Goal: Transaction & Acquisition: Book appointment/travel/reservation

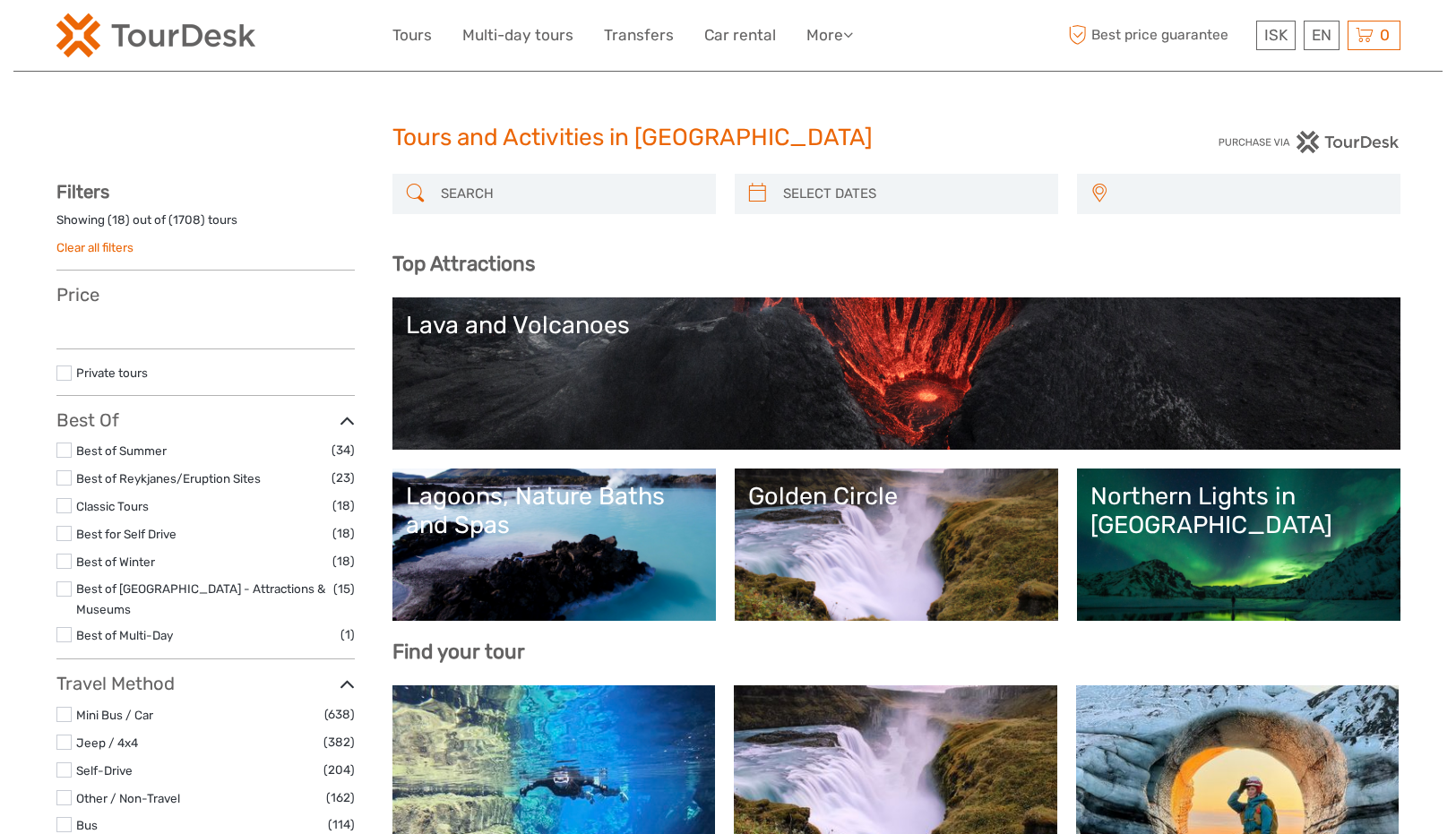
select select
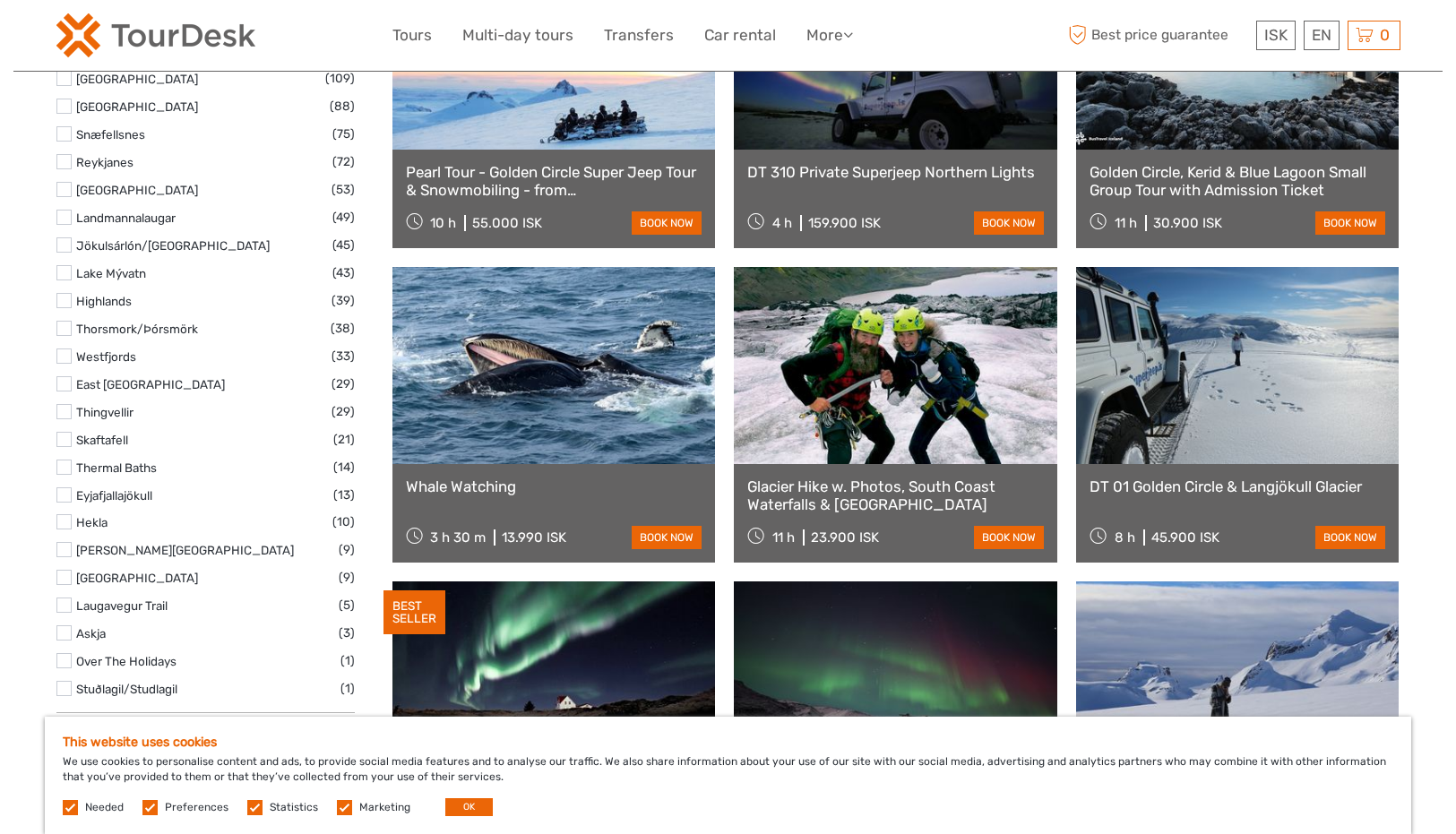
scroll to position [1075, 0]
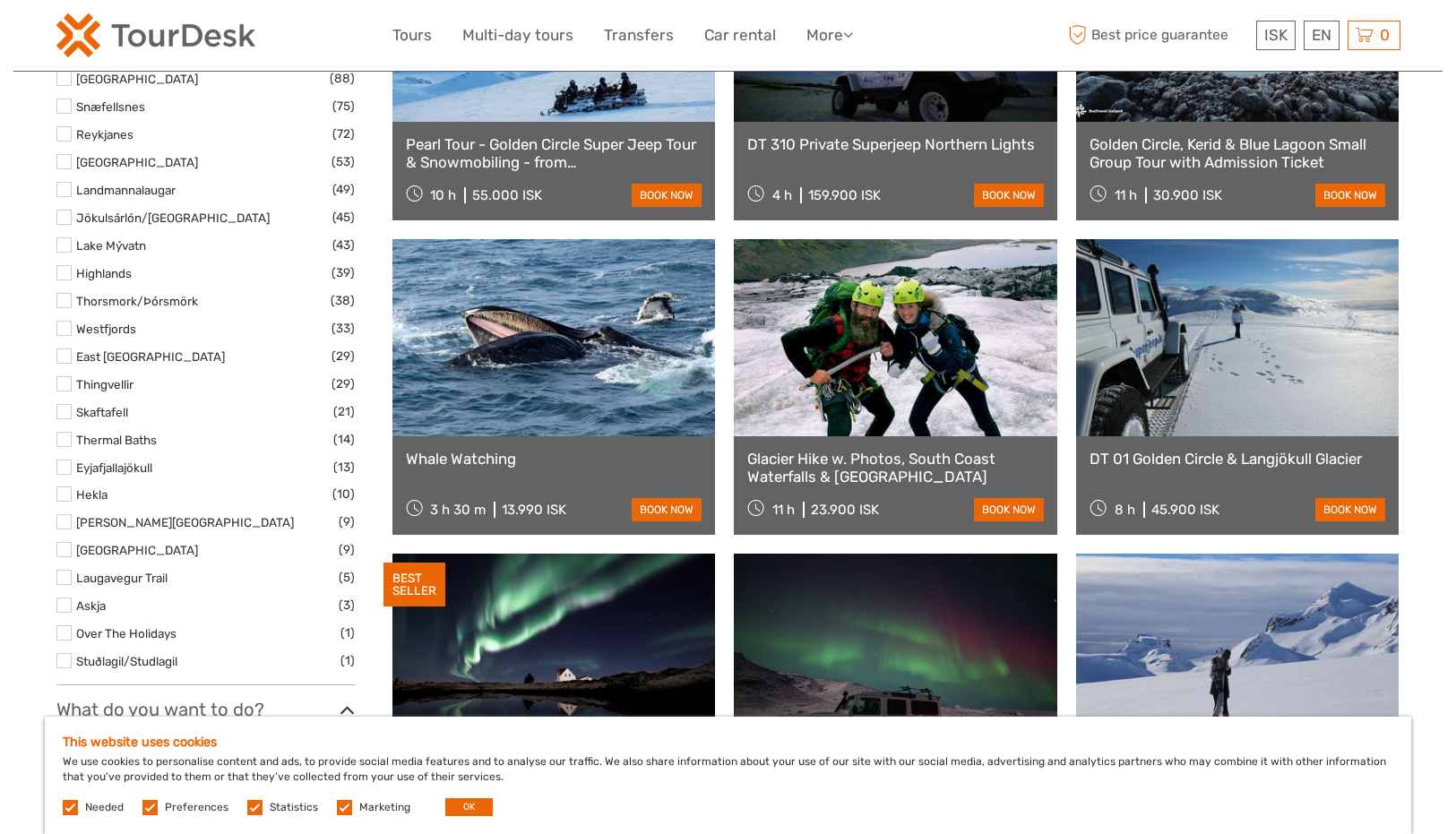
click at [502, 340] on link at bounding box center [553, 337] width 323 height 197
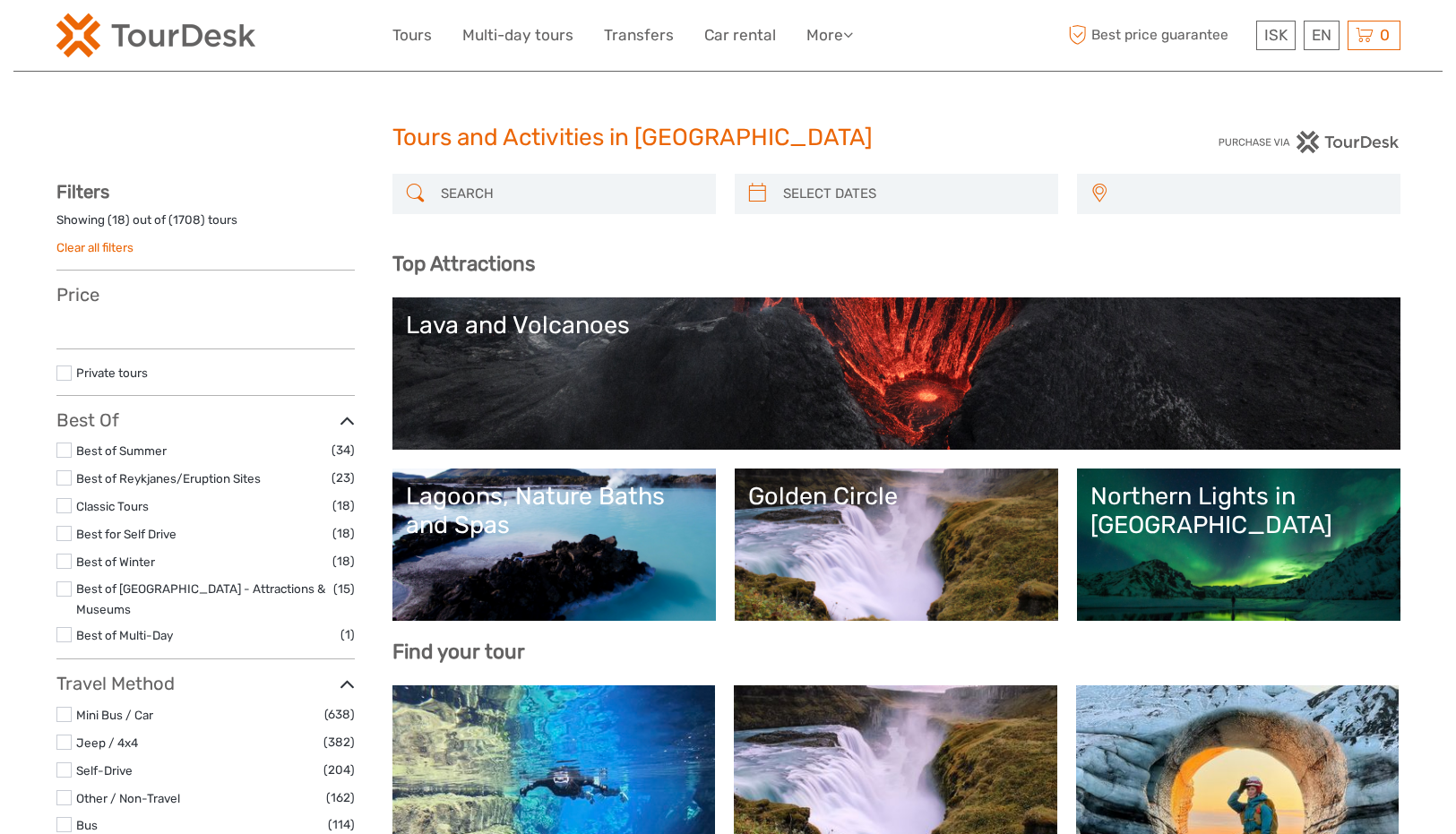
select select
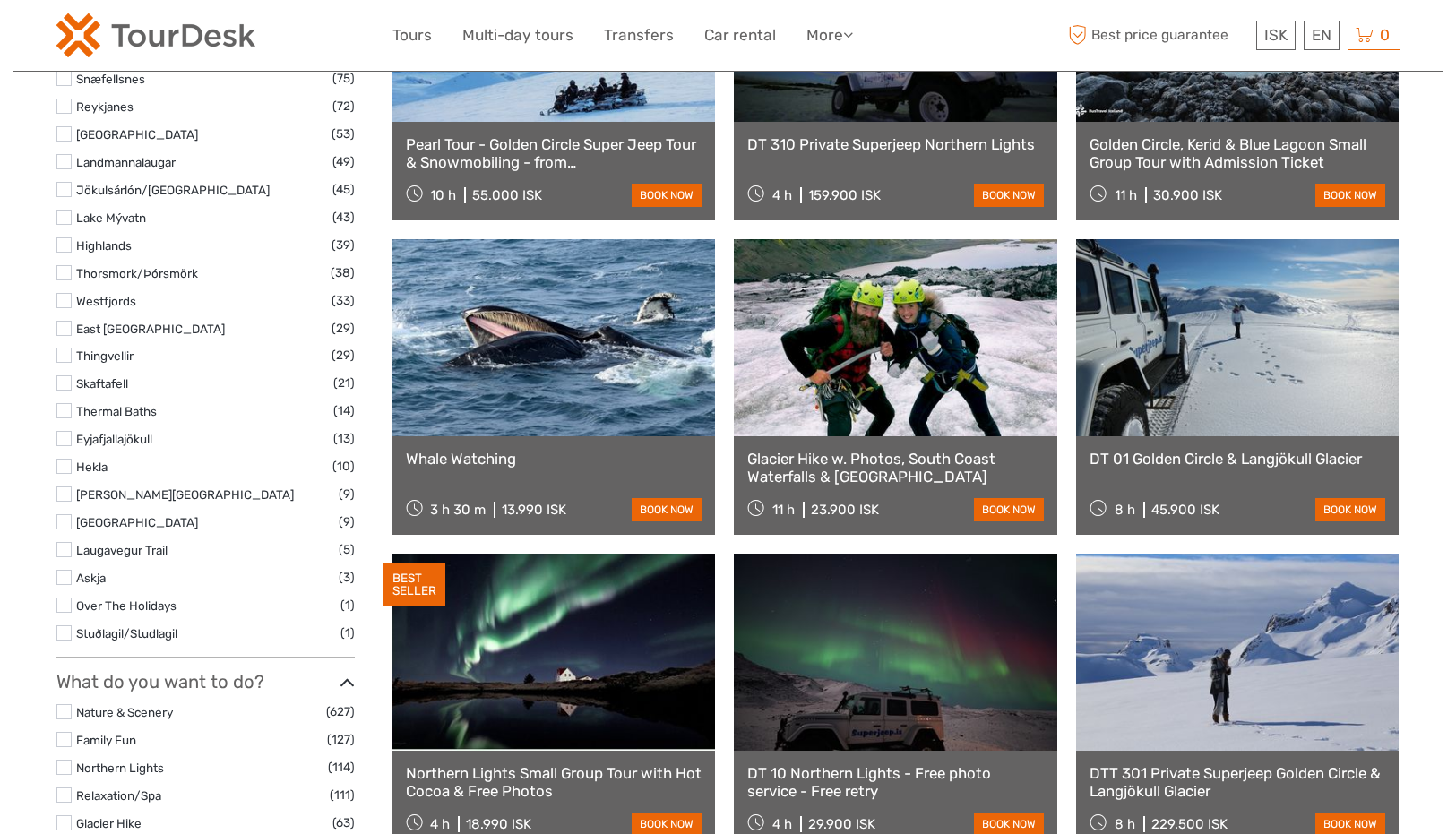
select select
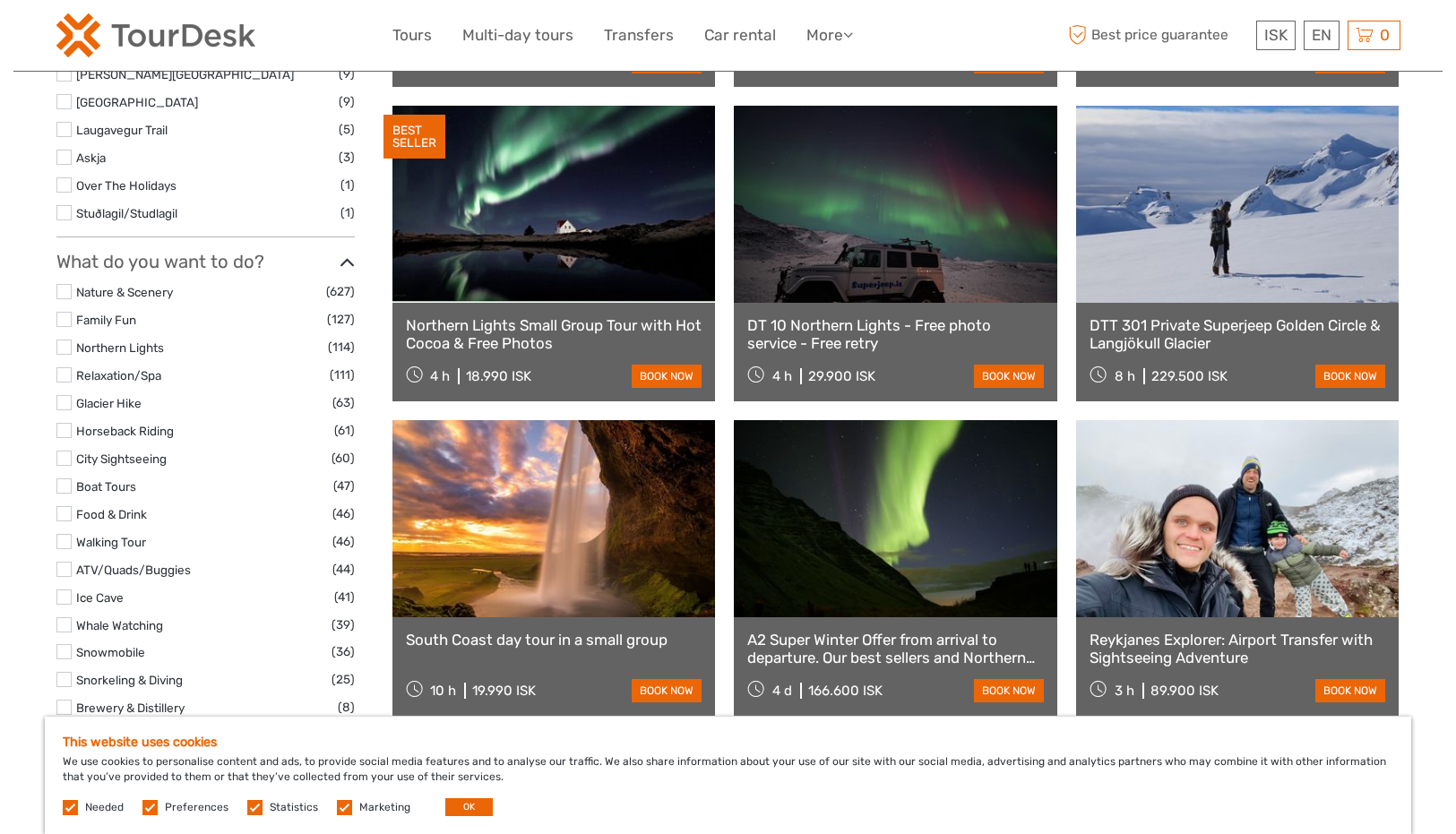
click at [1191, 277] on link at bounding box center [1237, 204] width 323 height 197
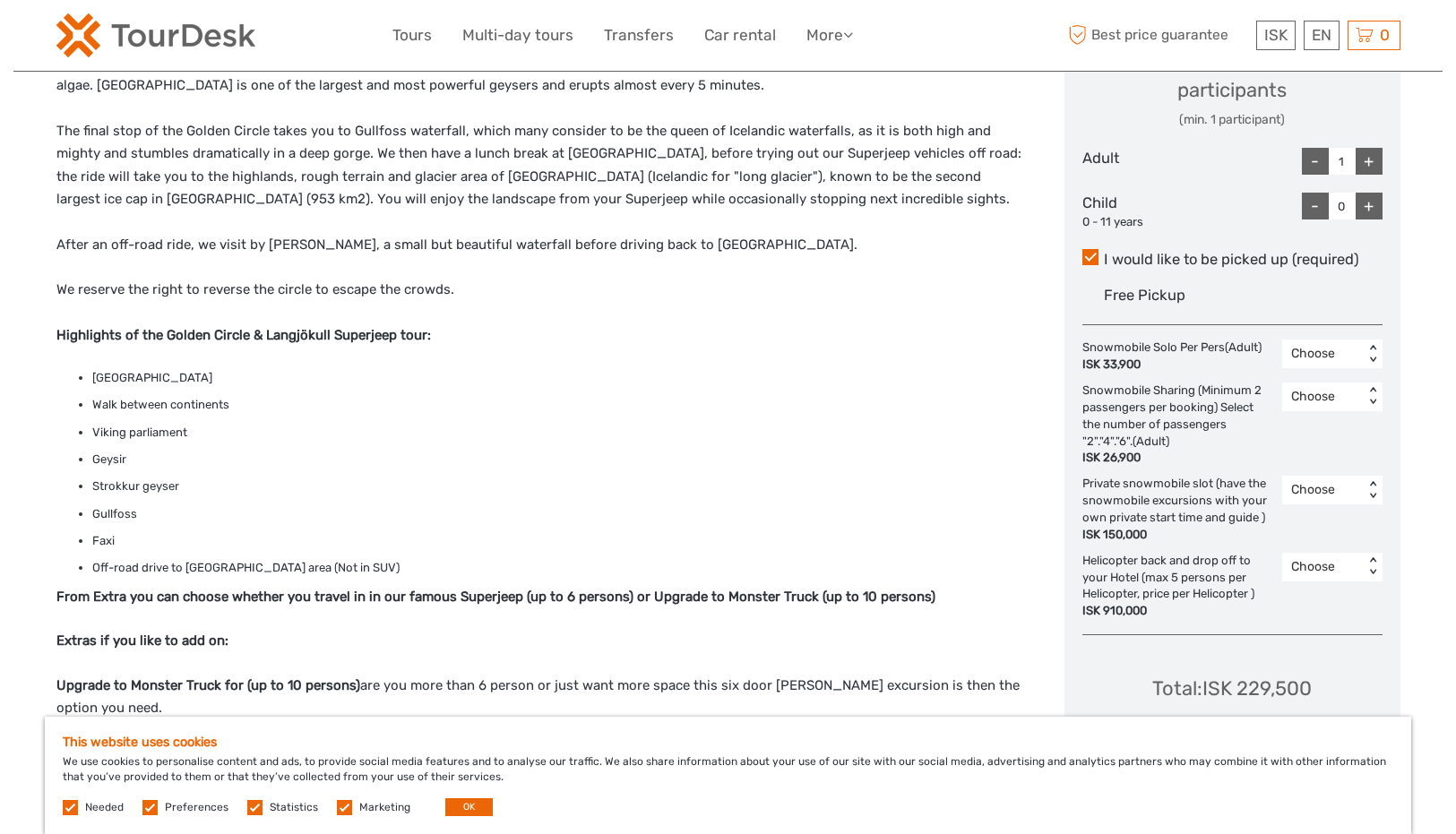
scroll to position [537, 0]
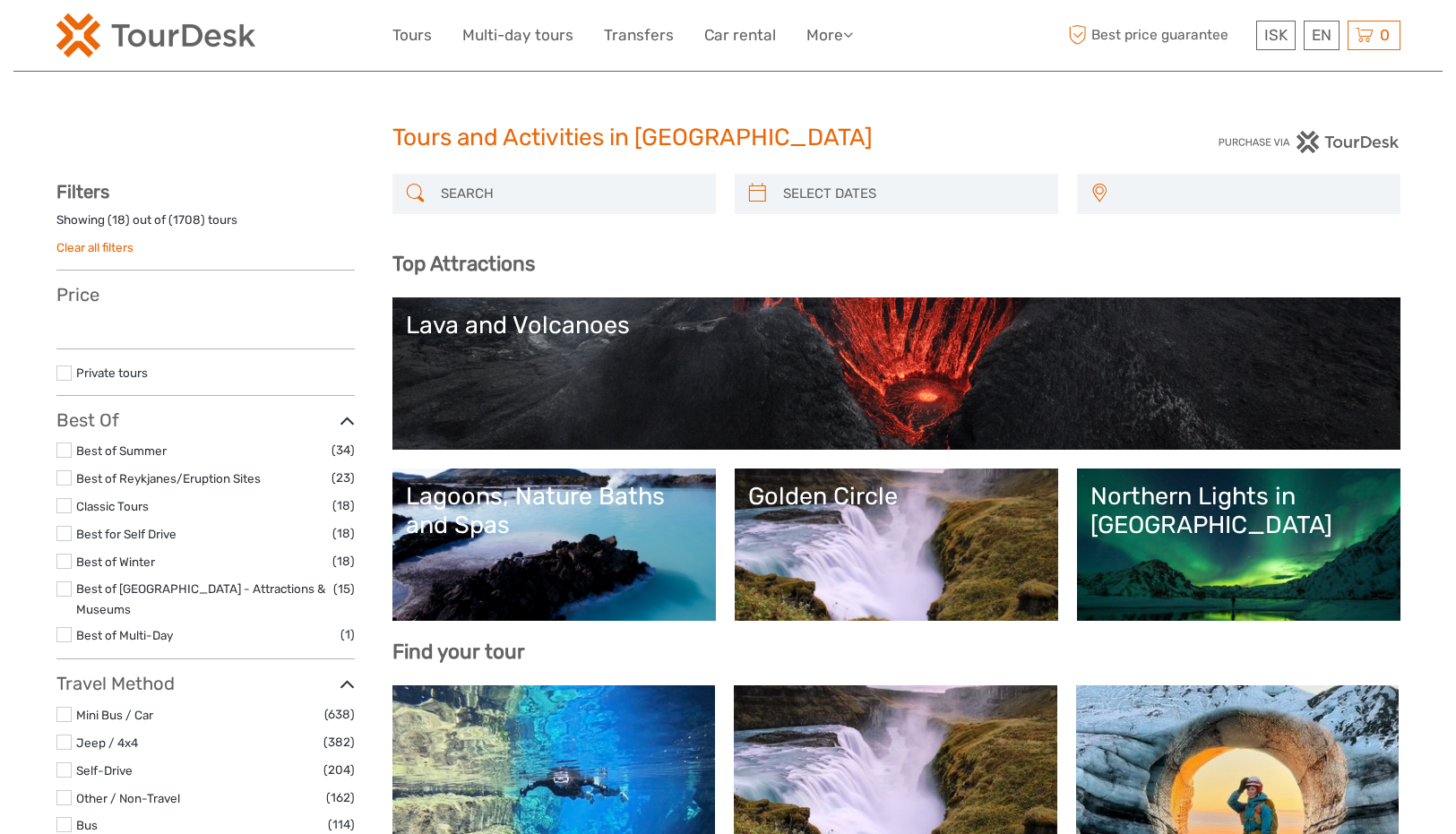
select select
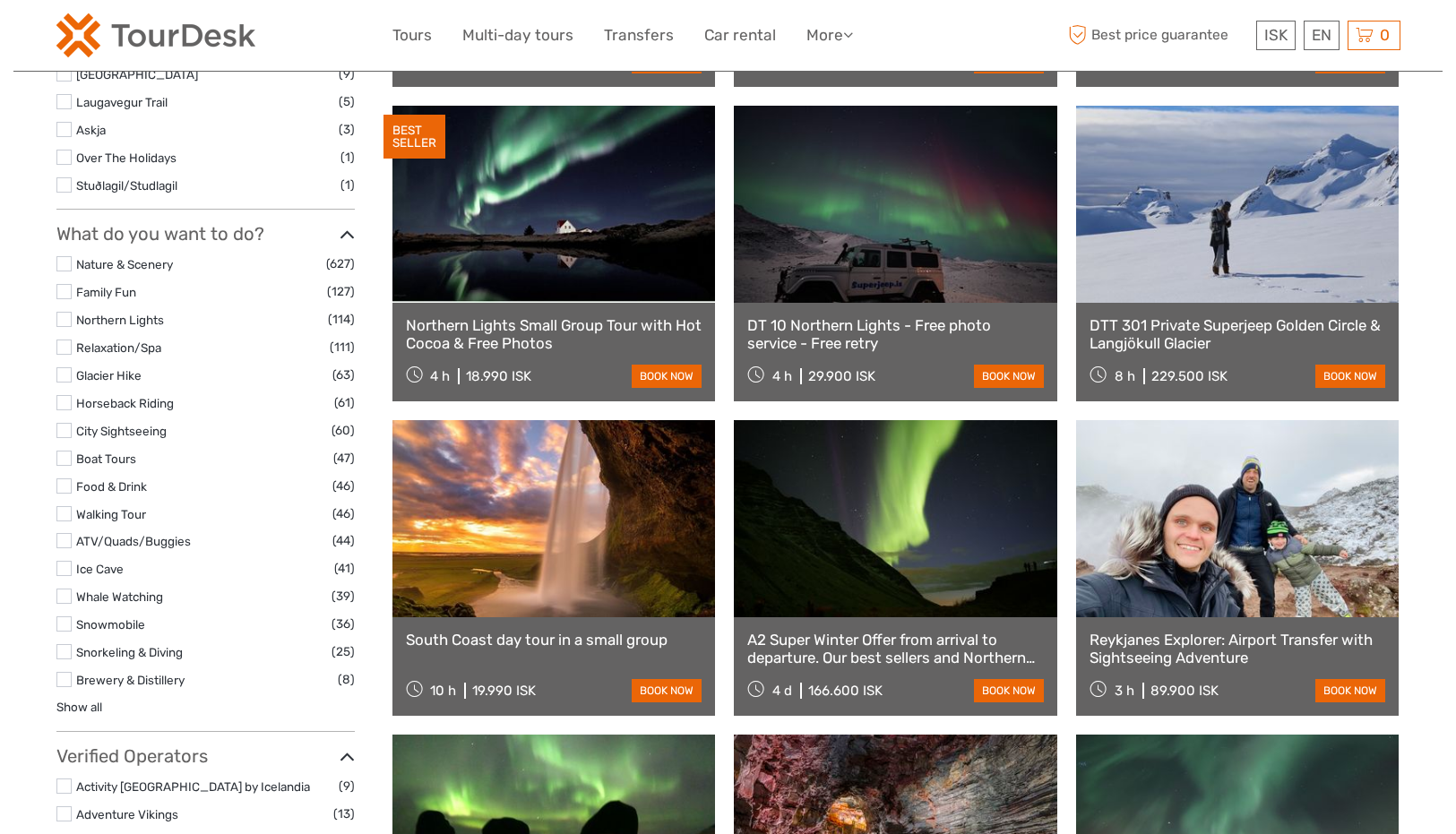
select select
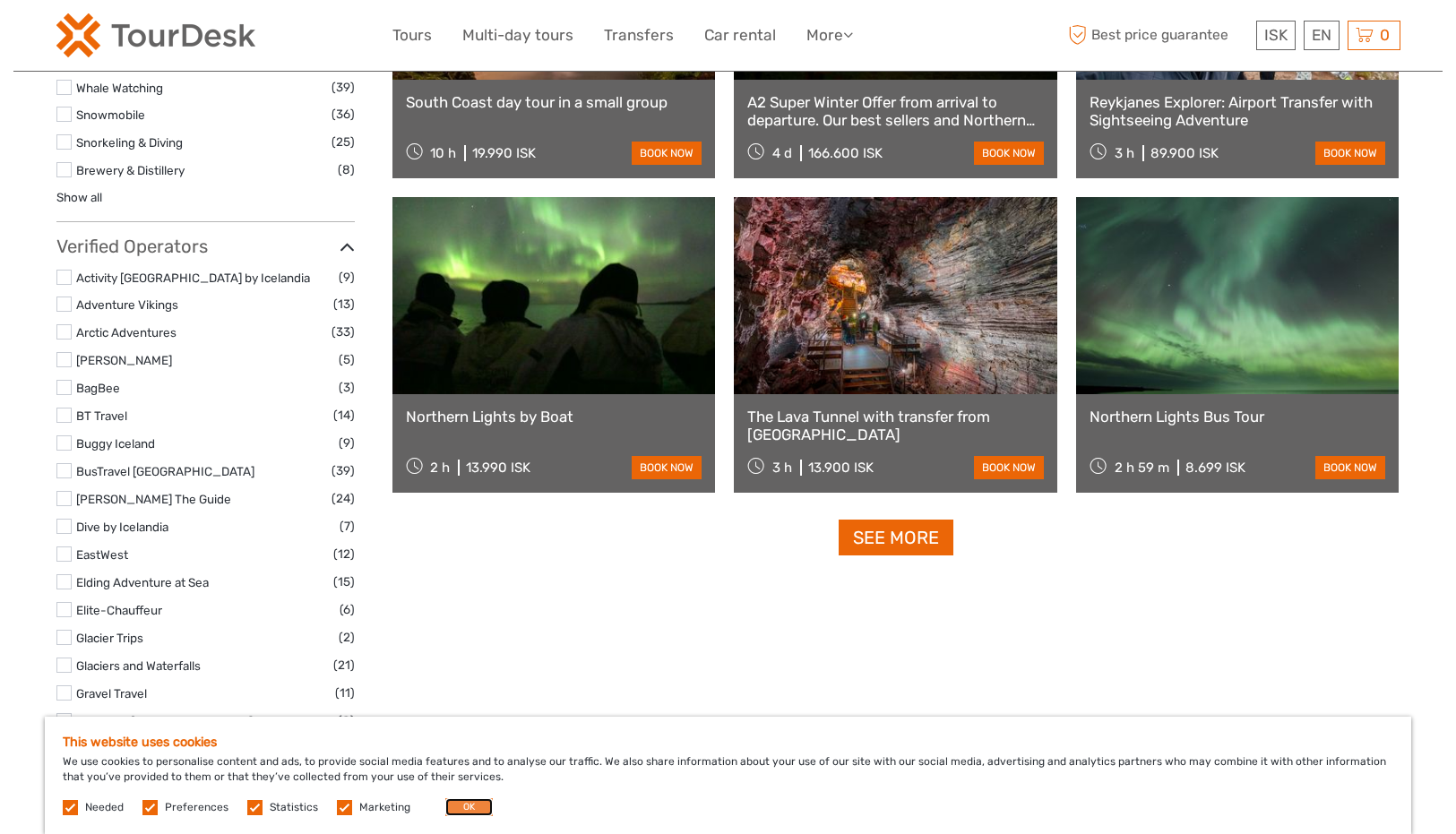
click at [467, 800] on button "OK" at bounding box center [468, 807] width 47 height 18
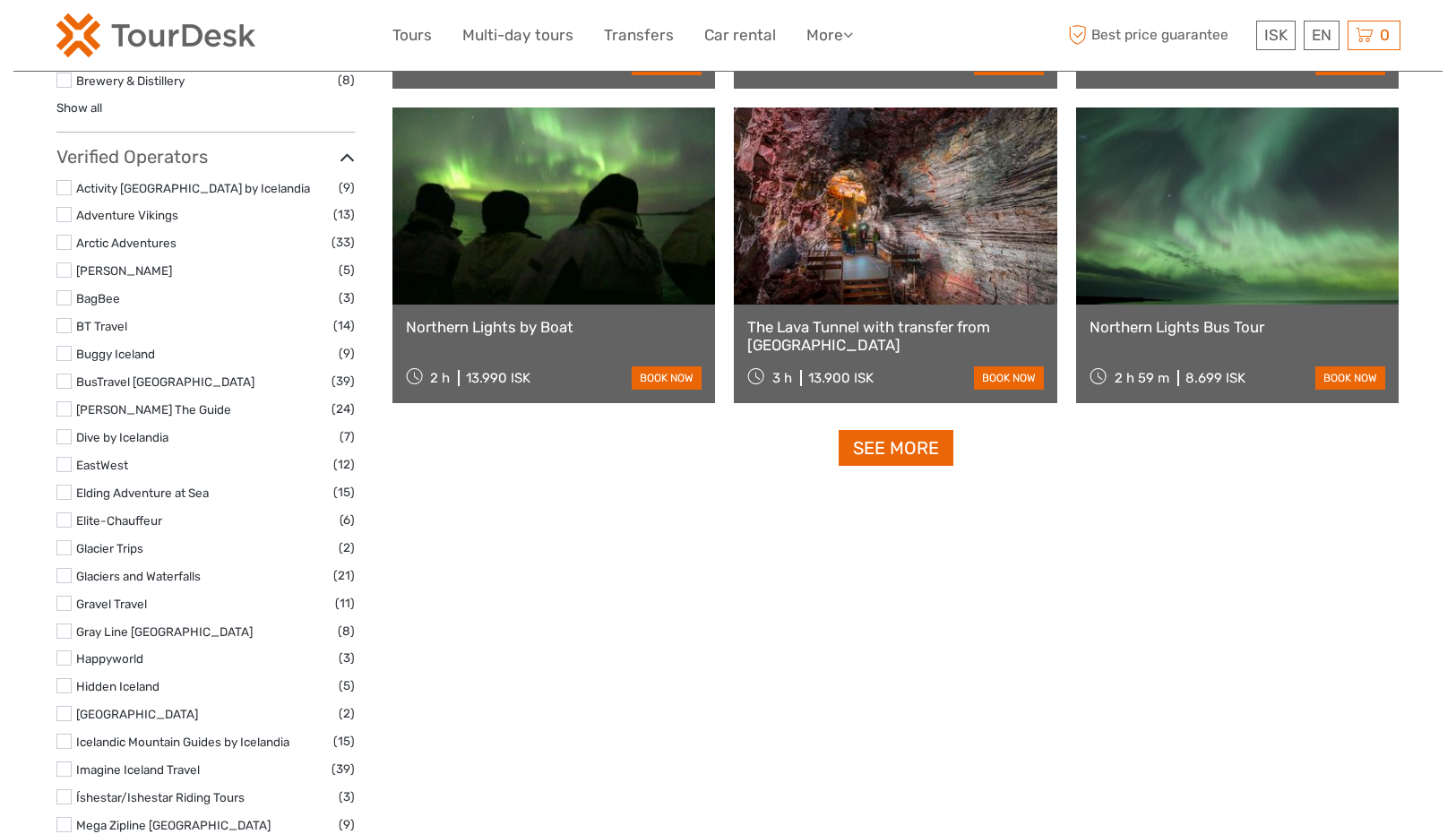
scroll to position [2060, 0]
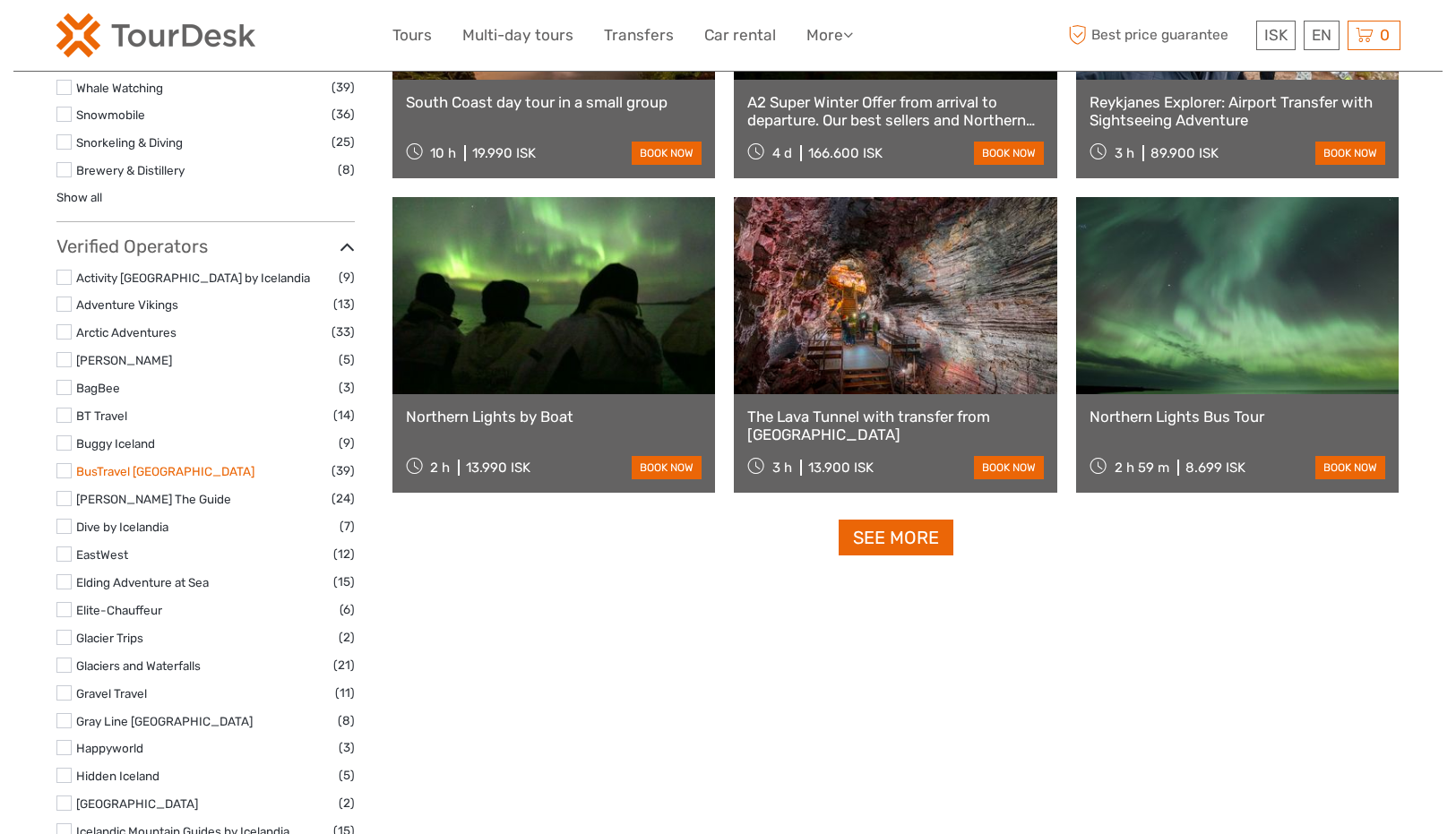
click at [120, 464] on link "BusTravel [GEOGRAPHIC_DATA]" at bounding box center [165, 471] width 178 height 14
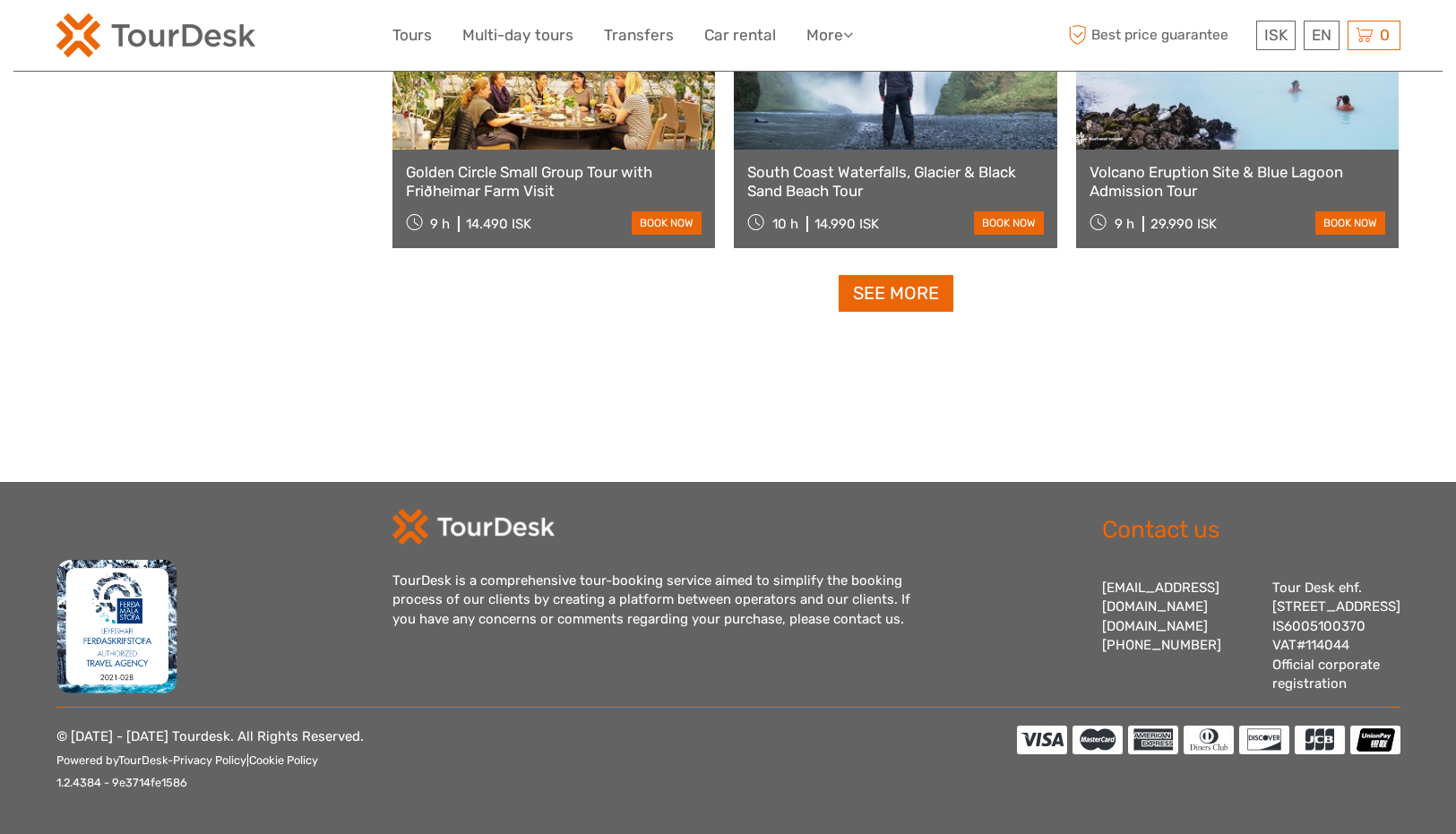
scroll to position [1659, 0]
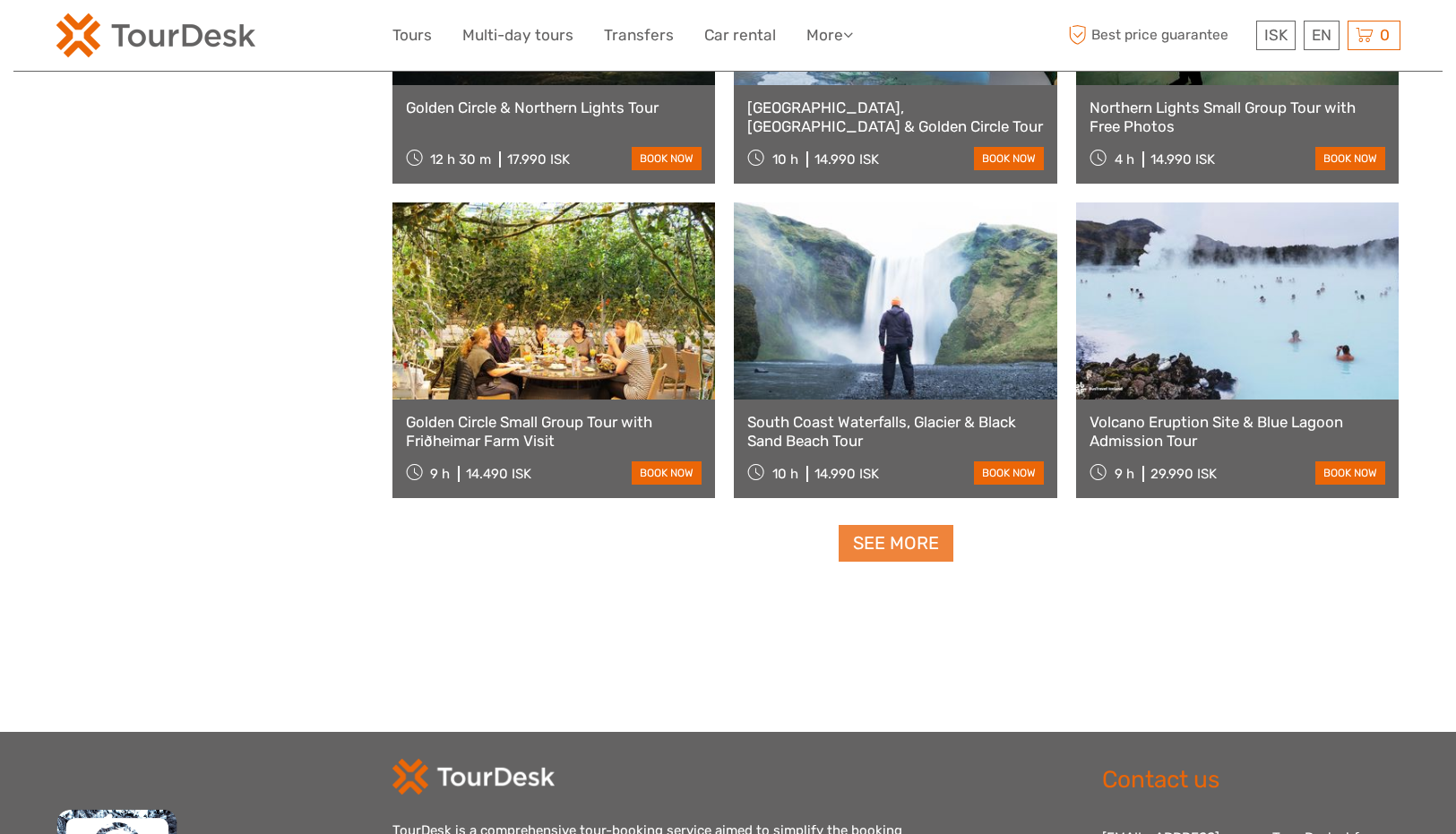
click at [889, 535] on link "See more" at bounding box center [895, 543] width 115 height 37
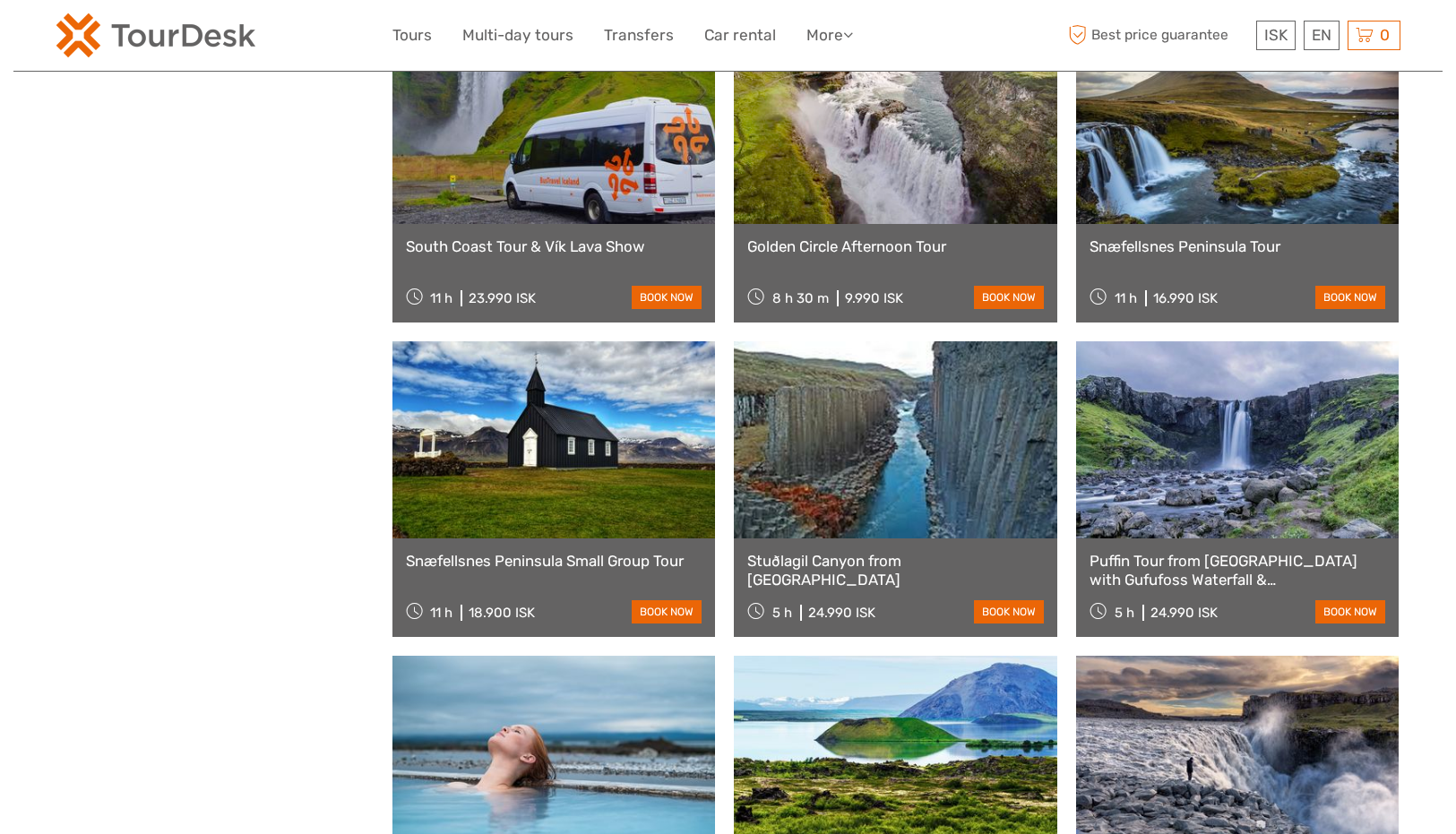
scroll to position [3182, 0]
